Goal: Subscribe to service/newsletter

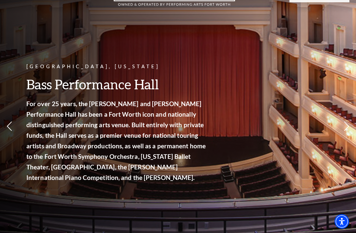
scroll to position [37, 0]
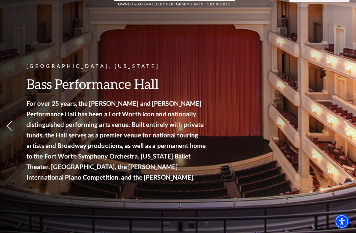
click at [181, 173] on link "View Full Calendar" at bounding box center [178, 173] width 66 height 26
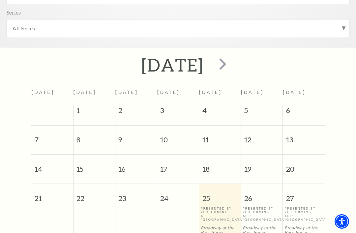
scroll to position [208, 0]
click at [232, 61] on span "next" at bounding box center [222, 63] width 19 height 19
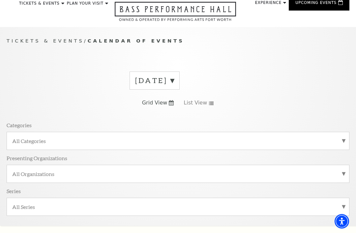
scroll to position [0, 0]
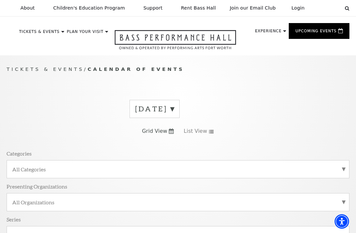
click at [249, 7] on link "Join our Email Club" at bounding box center [253, 8] width 56 height 16
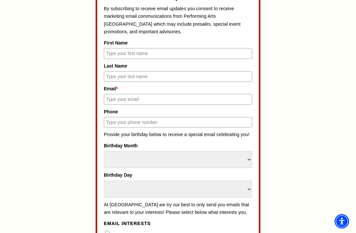
scroll to position [318, 0]
click at [150, 53] on input "First Name" at bounding box center [178, 53] width 148 height 11
type input "Makala"
click at [158, 78] on input "Last Name" at bounding box center [178, 76] width 148 height 11
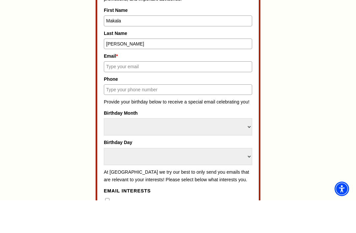
type input "Weakley"
click at [166, 94] on input "Email *" at bounding box center [178, 99] width 148 height 11
click at [170, 117] on input "Phone" at bounding box center [178, 122] width 148 height 11
click at [184, 94] on input "John.weakley@sbcglobal.net" at bounding box center [178, 99] width 148 height 11
type input "John."
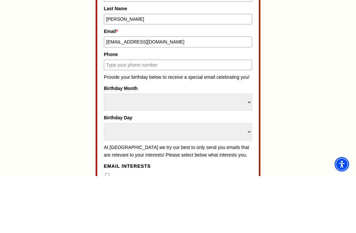
type input "Makalaww@gmail.com"
click at [169, 117] on input "Phone" at bounding box center [178, 122] width 148 height 11
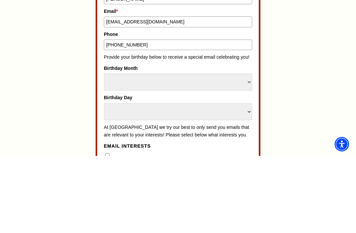
type input "817-718-7465"
click at [224, 151] on select "Select Month January February March April May June July August September Octobe…" at bounding box center [178, 159] width 148 height 17
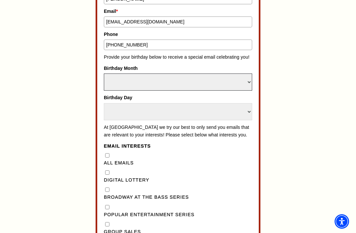
select select "September"
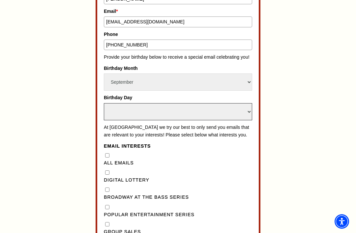
click at [209, 103] on select "Select Day 1 2 3 4 5 6 7 8 9 10 11 12 13 14 15 16 17 18 19 20 21 22 23 24" at bounding box center [178, 111] width 148 height 17
select select "10"
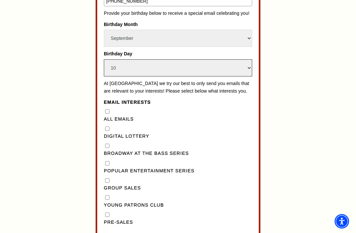
scroll to position [439, 0]
click at [112, 108] on div "All Emails" at bounding box center [178, 115] width 148 height 15
click at [109, 110] on Emails"] "All Emails" at bounding box center [107, 112] width 4 height 4
checkbox Emails"] "true"
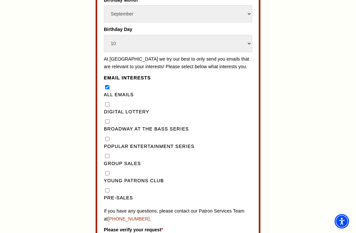
scroll to position [464, 0]
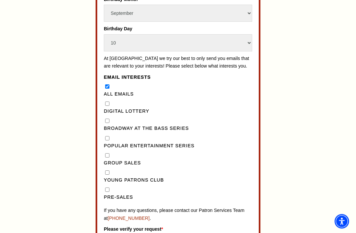
click at [108, 102] on Lottery"] "Digital Lottery" at bounding box center [107, 104] width 4 height 4
checkbox Lottery"] "true"
click at [107, 119] on Series"] "Broadway at the Bass Series" at bounding box center [107, 121] width 4 height 4
checkbox Series"] "true"
click at [109, 137] on Series"] "Popular Entertainment Series" at bounding box center [107, 139] width 4 height 4
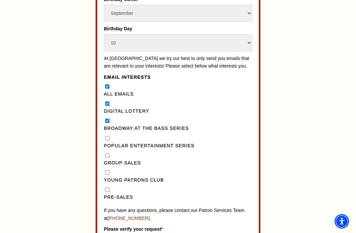
checkbox Series"] "true"
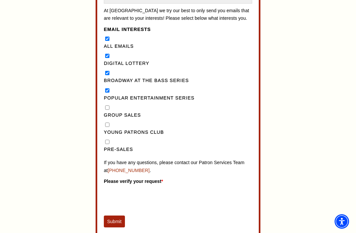
scroll to position [513, 0]
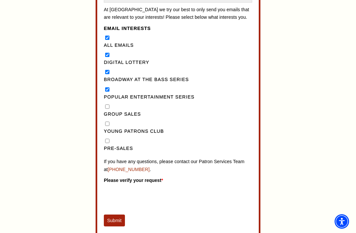
click at [109, 139] on input "Pre-Sales" at bounding box center [107, 141] width 4 height 4
checkbox input "true"
click at [117, 215] on button "Submit" at bounding box center [114, 221] width 21 height 12
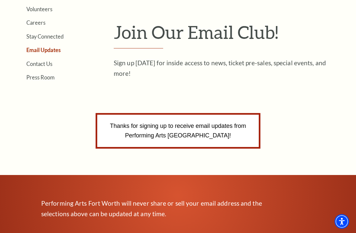
scroll to position [156, 0]
